Goal: Task Accomplishment & Management: Complete application form

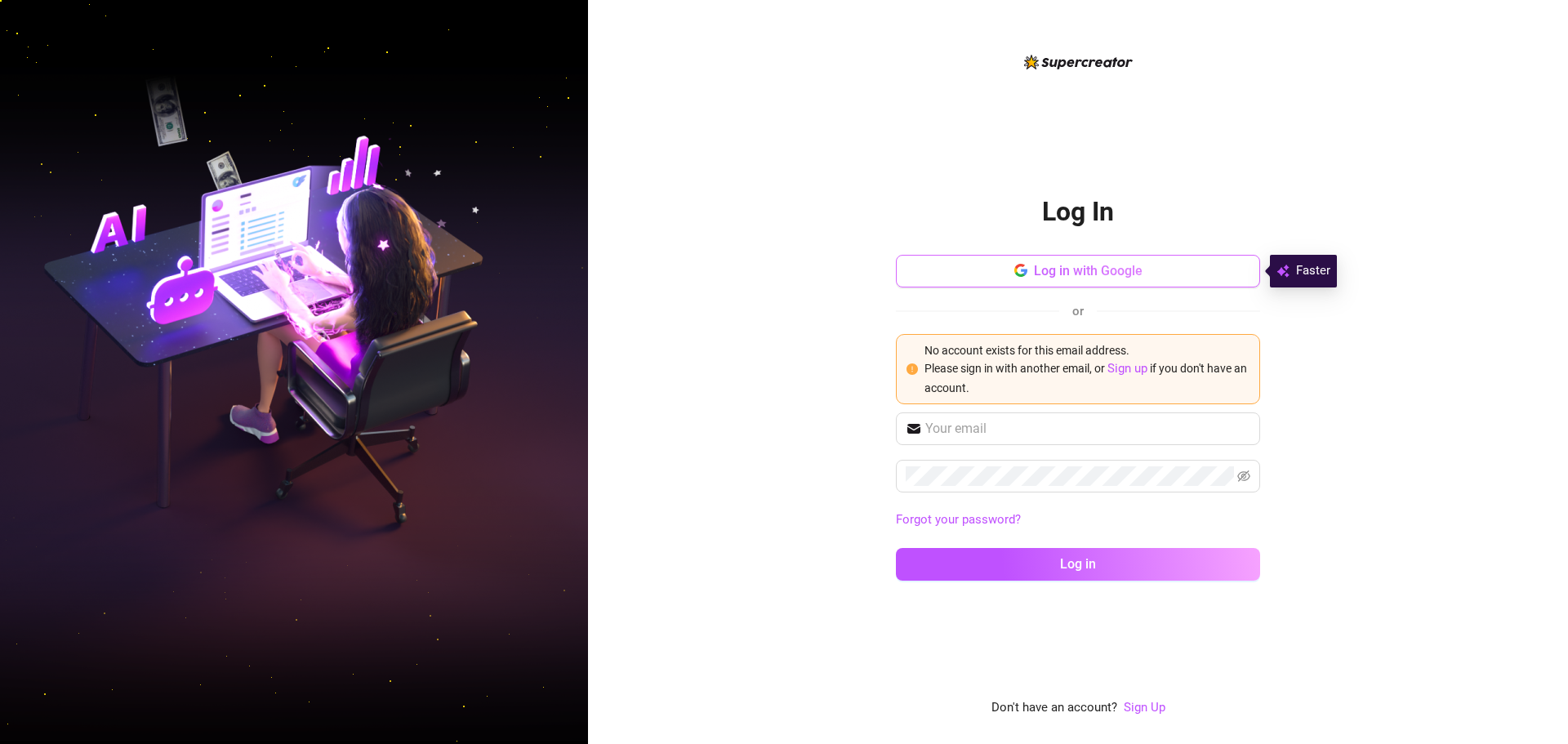
click at [1032, 259] on button "Log in with Google" at bounding box center [1077, 271] width 364 height 33
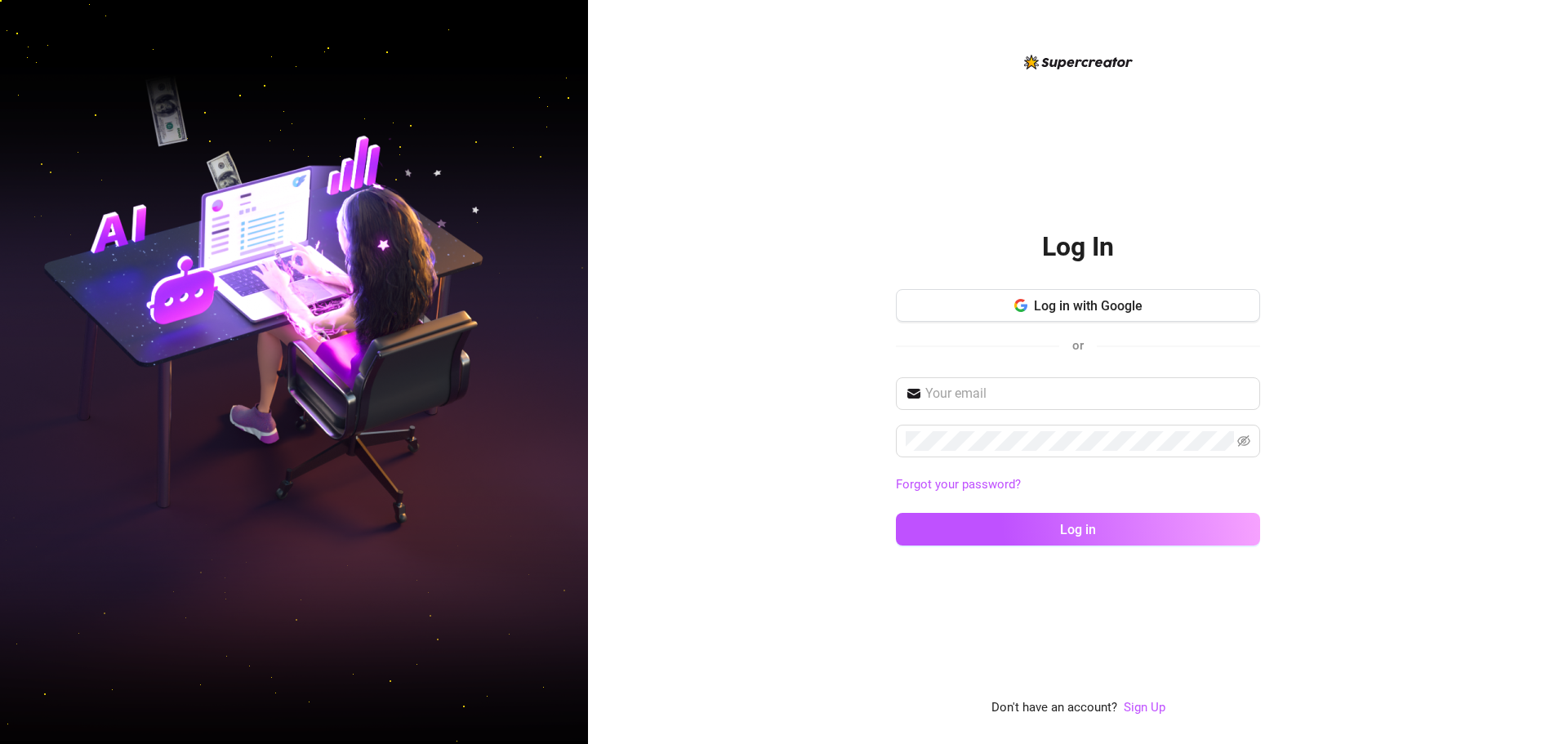
click at [1080, 358] on div "Log in with Google or" at bounding box center [1077, 329] width 364 height 80
click at [1107, 312] on span "Log in with Google" at bounding box center [1088, 306] width 109 height 16
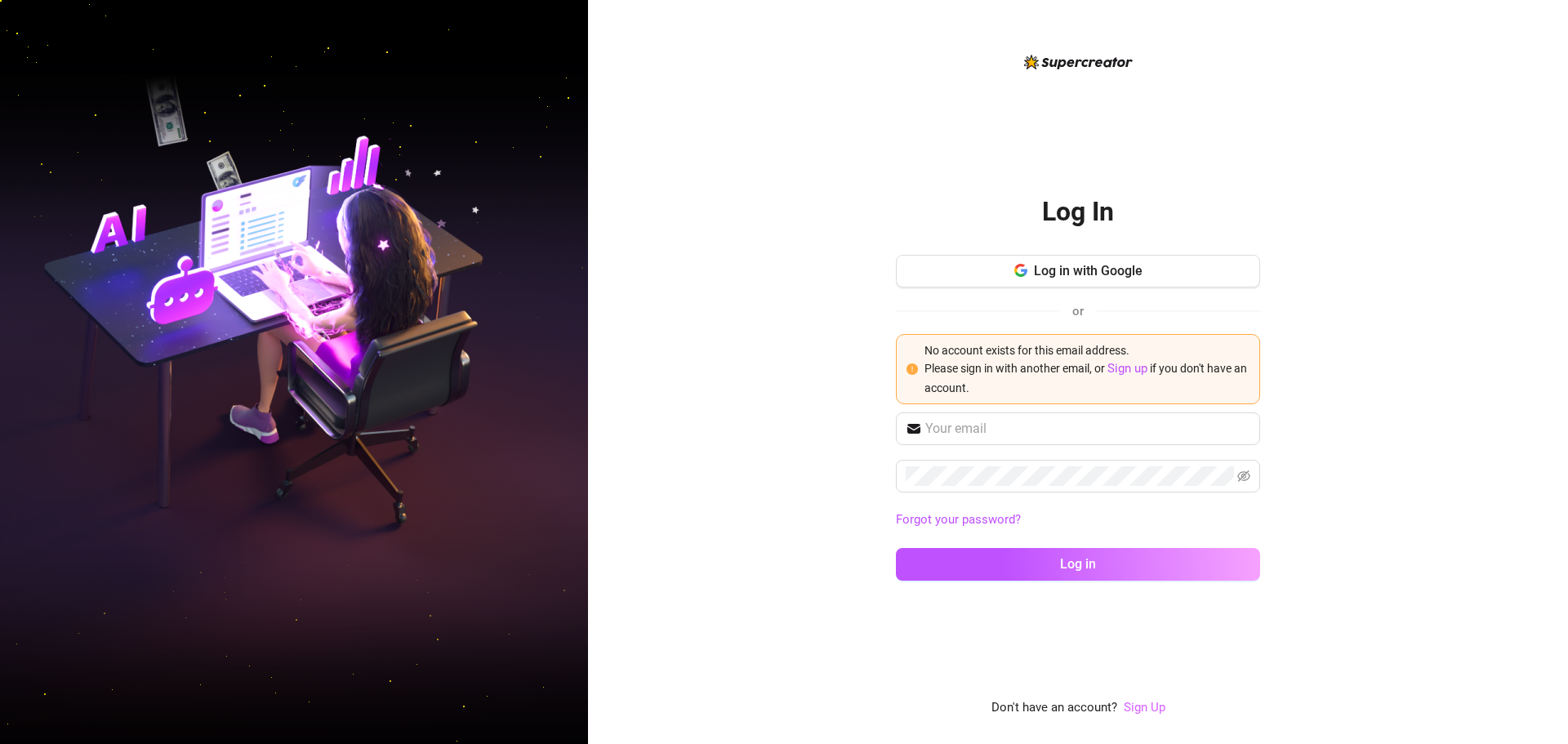
click at [1146, 700] on link "Sign Up" at bounding box center [1144, 707] width 41 height 15
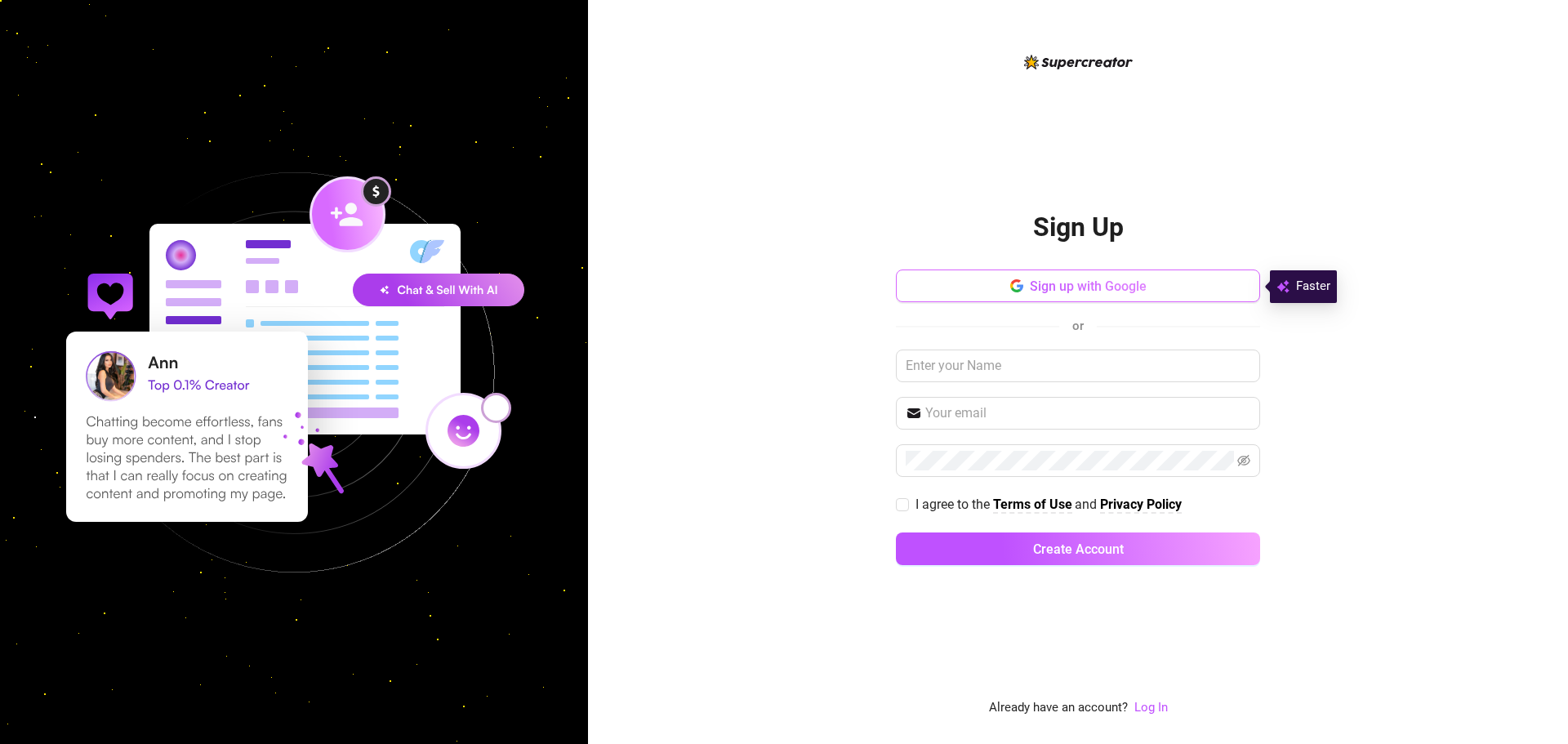
click at [1068, 297] on button "Sign up with Google" at bounding box center [1077, 285] width 364 height 33
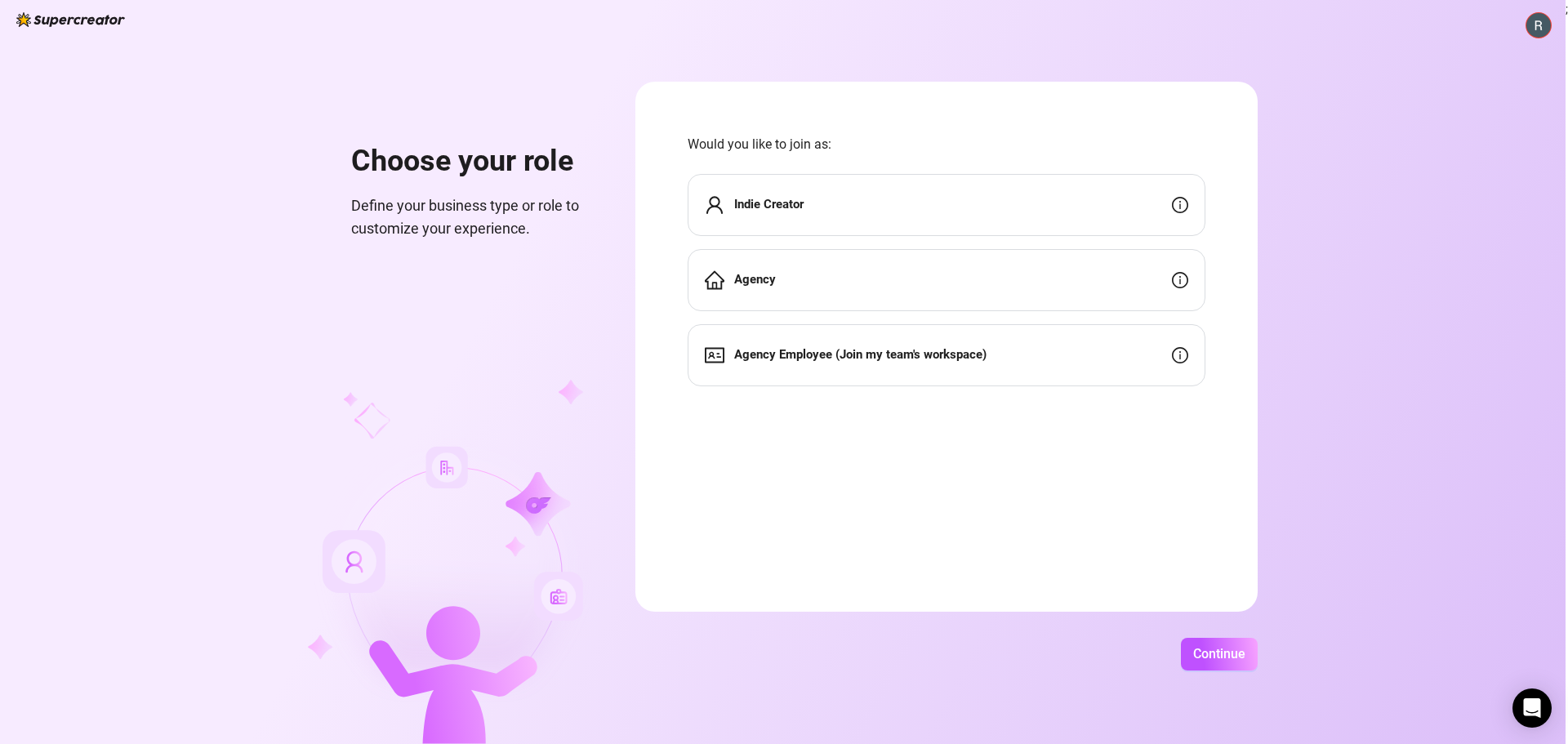
click at [907, 362] on strong "Agency Employee (Join my team's workspace)" at bounding box center [860, 354] width 252 height 15
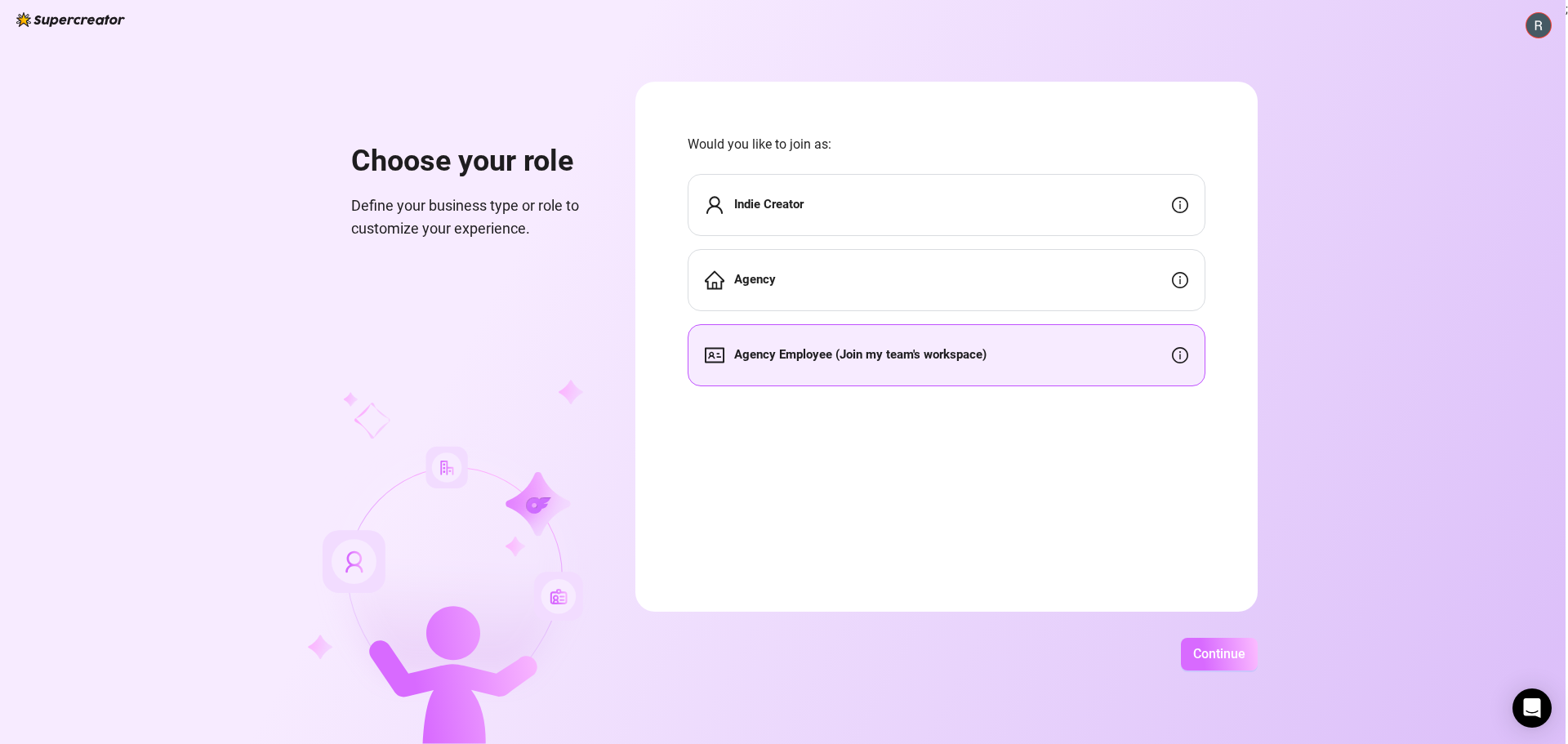
click at [1210, 650] on span "Continue" at bounding box center [1219, 654] width 52 height 16
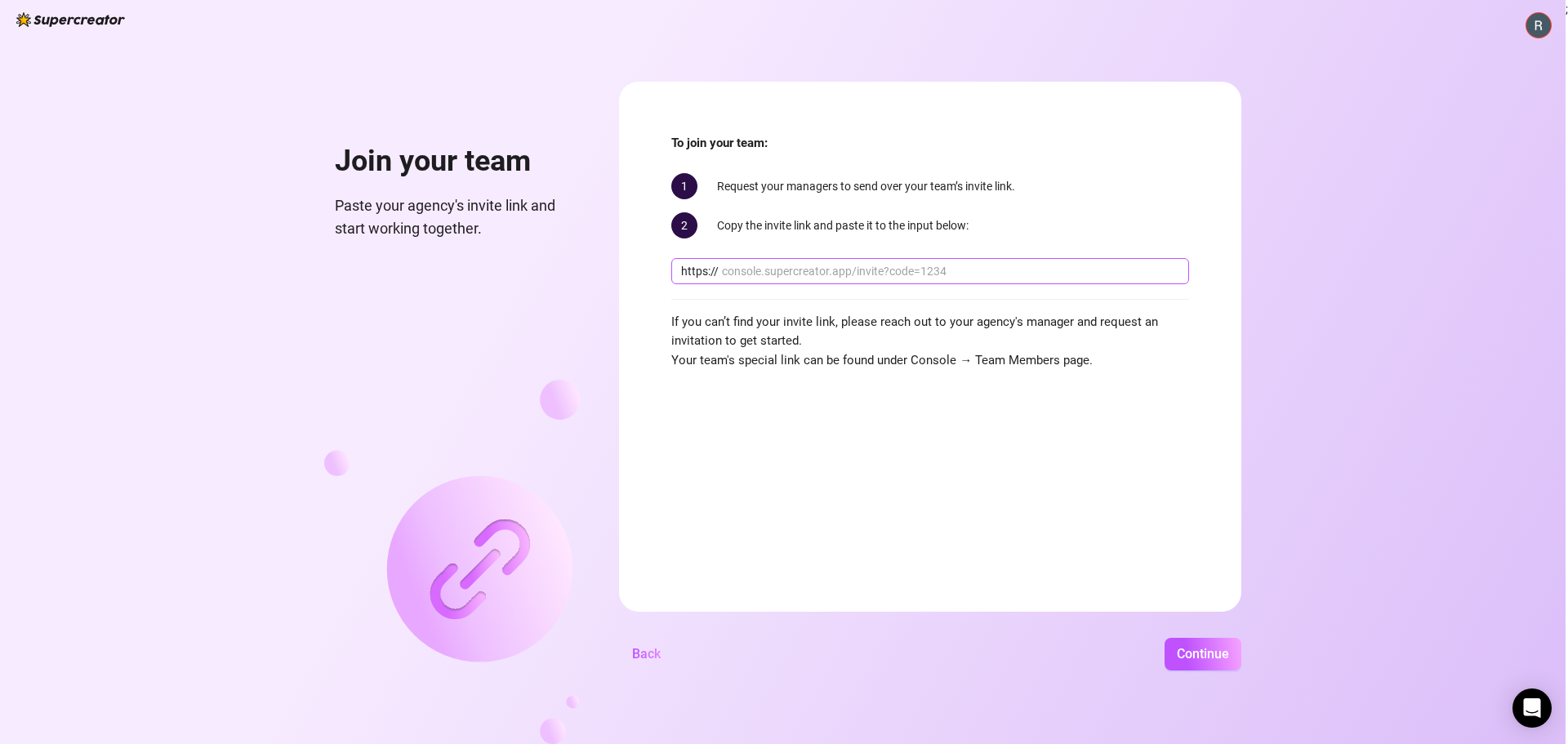
click at [906, 269] on input "text" at bounding box center [950, 271] width 457 height 18
paste input "console.supercreator.app/invite?code=jMubWqCr3lU2AnJpevqmEKwNuno1&workspace=Bel…"
type input "console.supercreator.app/invite?code=jMubWqCr3lU2AnJpevqmEKwNuno1&workspace=Bel…"
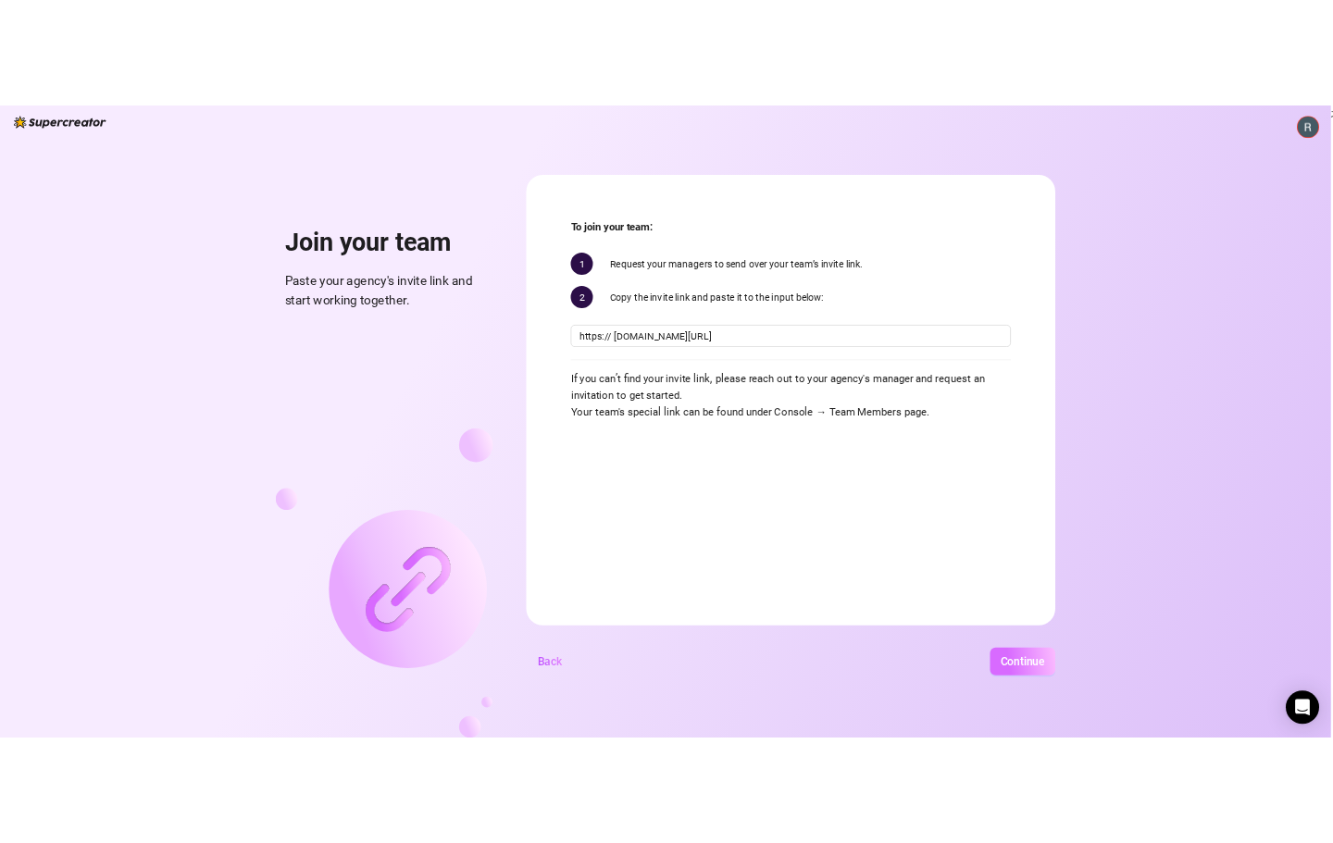
scroll to position [0, 0]
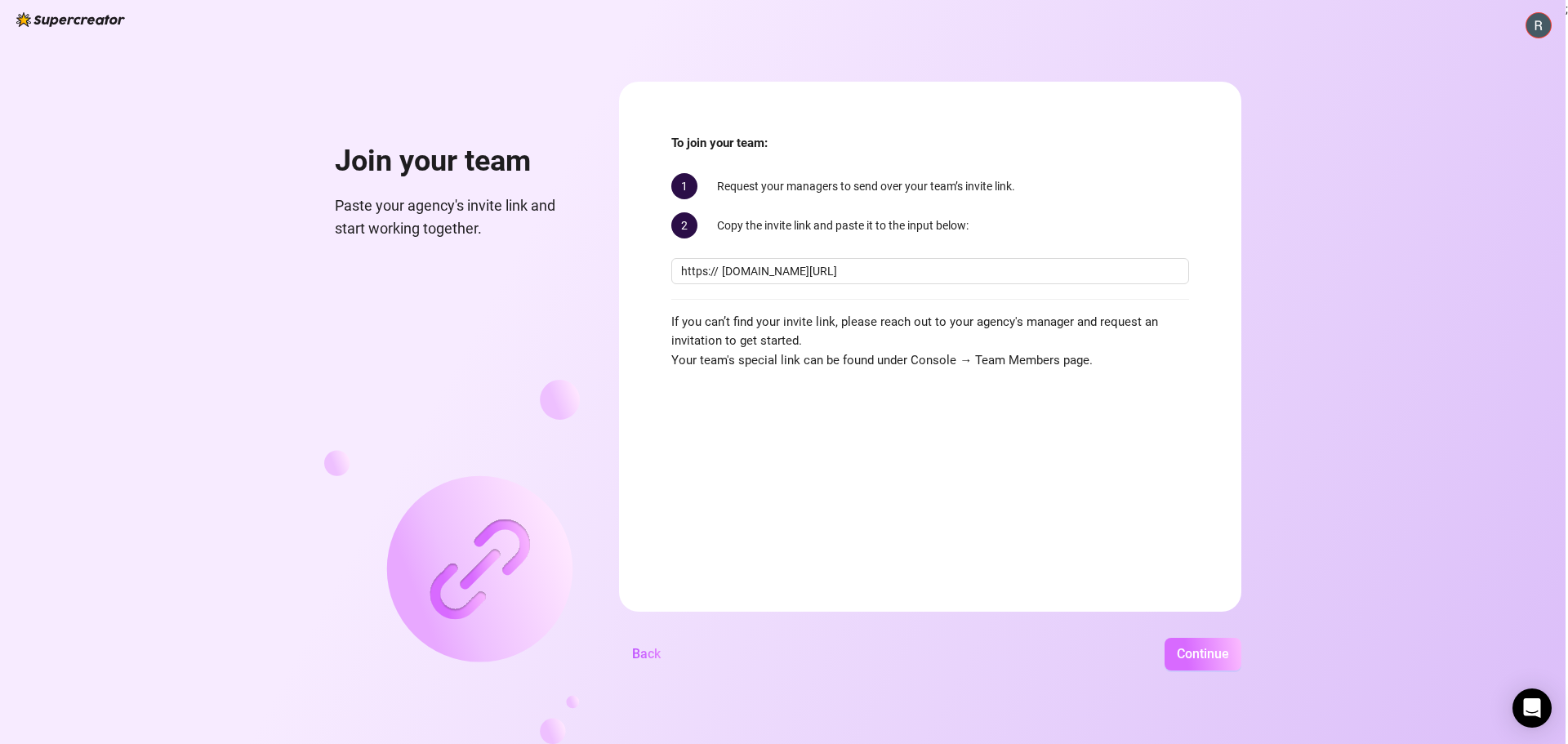
click at [1214, 660] on span "Continue" at bounding box center [1203, 654] width 52 height 16
